Goal: Find specific page/section: Find specific page/section

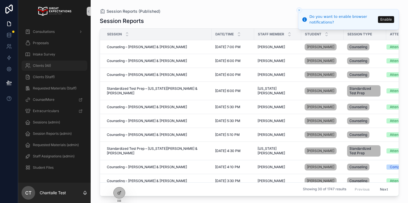
click at [52, 69] on div "Clients (All)" at bounding box center [54, 65] width 59 height 9
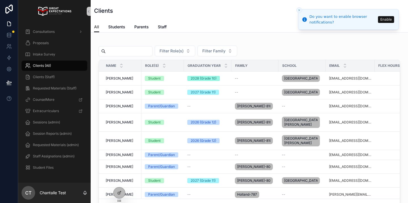
click at [300, 10] on icon "Close toast" at bounding box center [298, 9] width 3 height 3
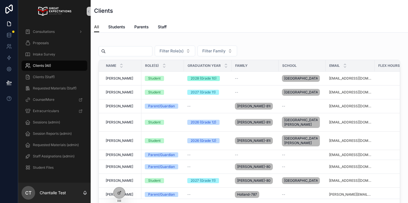
click at [130, 54] on input "scrollable content" at bounding box center [129, 51] width 46 height 8
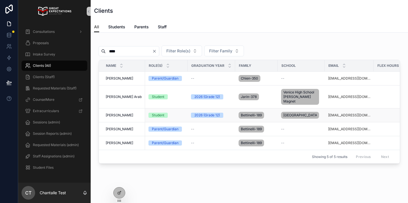
type input "****"
click at [121, 115] on span "[PERSON_NAME]" at bounding box center [119, 115] width 27 height 5
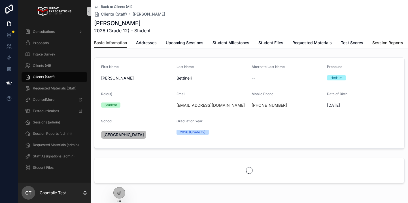
click at [375, 39] on link "Session Reports" at bounding box center [387, 43] width 31 height 11
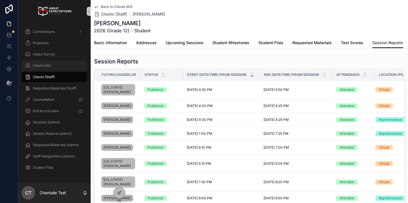
click at [70, 65] on div "Clients (All)" at bounding box center [54, 65] width 59 height 9
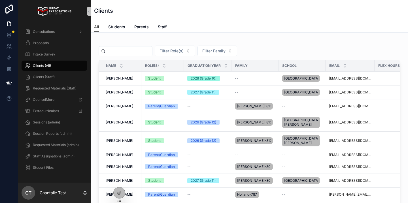
click at [148, 55] on input "scrollable content" at bounding box center [129, 51] width 46 height 8
type input "****"
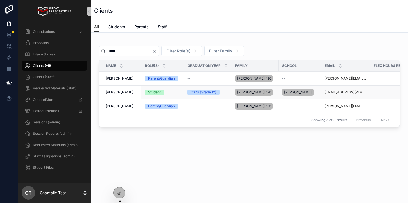
click at [120, 95] on td "[PERSON_NAME] [PERSON_NAME]" at bounding box center [120, 93] width 42 height 14
click at [118, 93] on span "[PERSON_NAME]" at bounding box center [119, 92] width 27 height 5
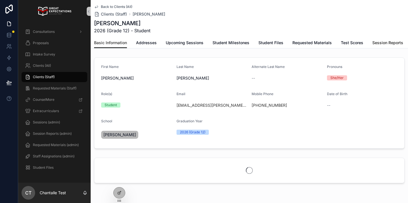
click at [394, 41] on span "Session Reports" at bounding box center [387, 43] width 31 height 6
